Goal: Task Accomplishment & Management: Manage account settings

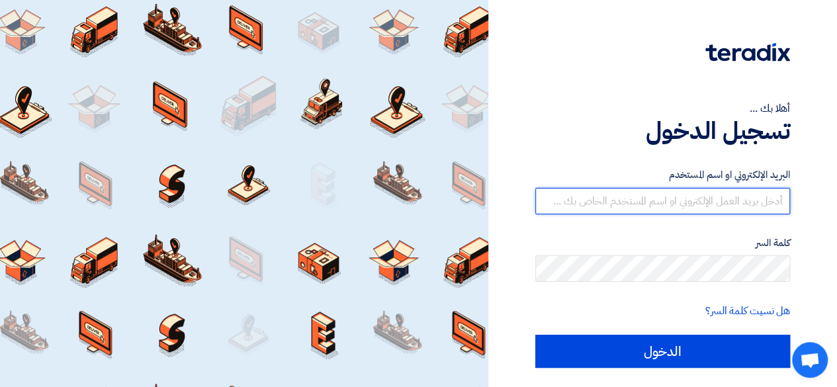
click at [664, 188] on input "text" at bounding box center [662, 201] width 255 height 26
click at [644, 191] on input "text" at bounding box center [662, 201] width 255 height 26
type input "[PERSON_NAME][EMAIL_ADDRESS][DOMAIN_NAME]"
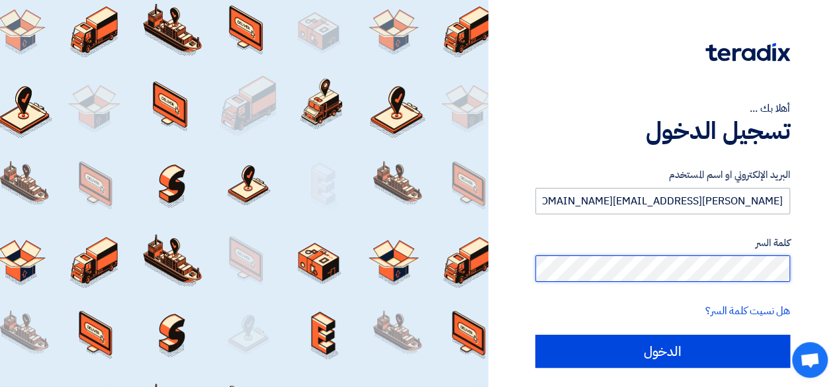
click at [535, 335] on input "الدخول" at bounding box center [662, 351] width 255 height 33
type input "Sign in"
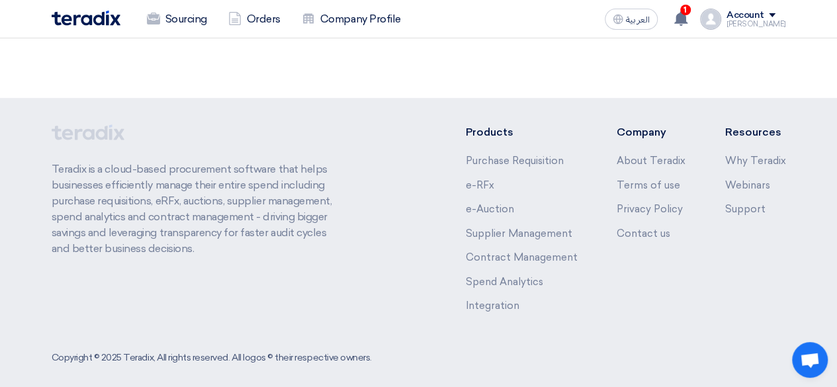
scroll to position [300, 0]
